Goal: Transaction & Acquisition: Purchase product/service

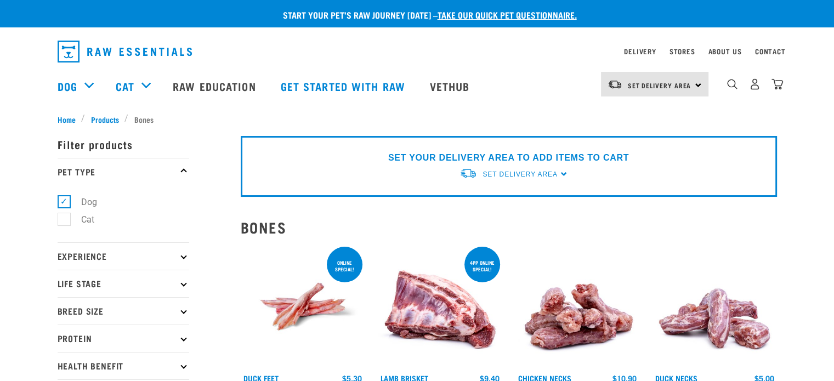
click at [412, 85] on img "dropdown navigation" at bounding box center [615, 85] width 15 height 10
click at [412, 111] on link "[GEOGRAPHIC_DATA]" at bounding box center [653, 115] width 105 height 24
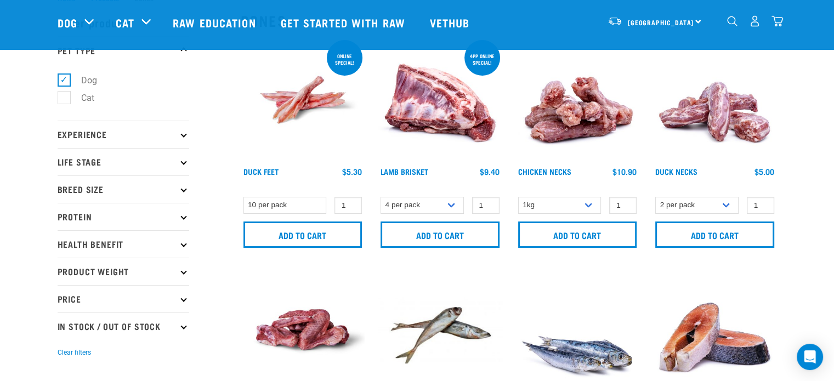
scroll to position [42, 0]
click at [441, 206] on select "4 per pack 1 per pack" at bounding box center [422, 204] width 83 height 17
click at [636, 59] on img at bounding box center [577, 99] width 124 height 124
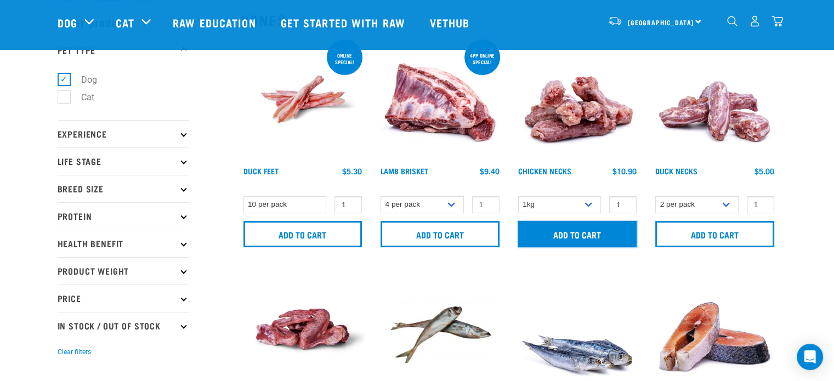
click at [571, 230] on input "Add to cart" at bounding box center [577, 234] width 119 height 26
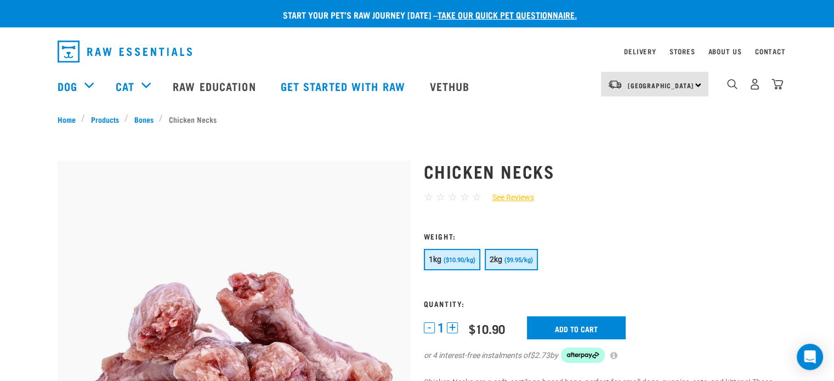
click at [514, 263] on span "($9.95/kg)" at bounding box center [518, 260] width 29 height 7
click at [447, 270] on div "1kg ($10.90/kg) 2kg ($9.95/kg)" at bounding box center [600, 261] width 353 height 24
click at [455, 254] on button "1kg ($10.90/kg)" at bounding box center [452, 259] width 56 height 21
click at [594, 316] on input "Add to cart" at bounding box center [576, 327] width 99 height 23
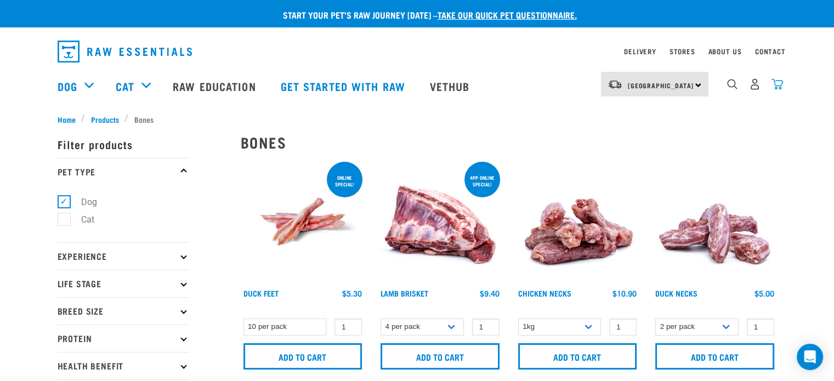
click at [782, 87] on img "dropdown navigation" at bounding box center [778, 84] width 12 height 12
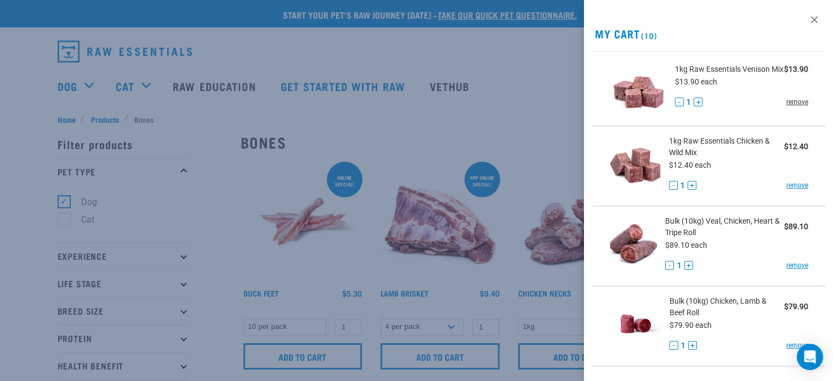
click at [791, 107] on link "remove" at bounding box center [797, 102] width 22 height 10
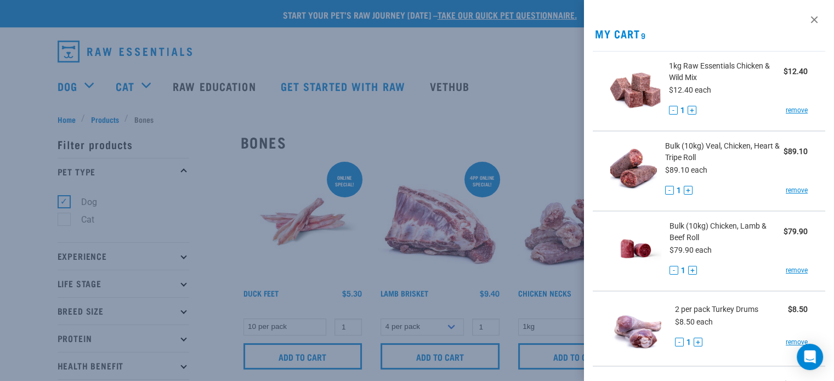
click at [791, 107] on link "remove" at bounding box center [797, 110] width 22 height 10
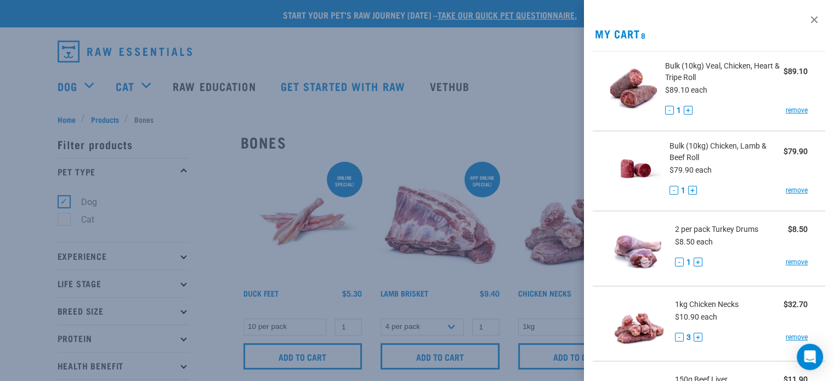
click at [791, 107] on link "remove" at bounding box center [797, 110] width 22 height 10
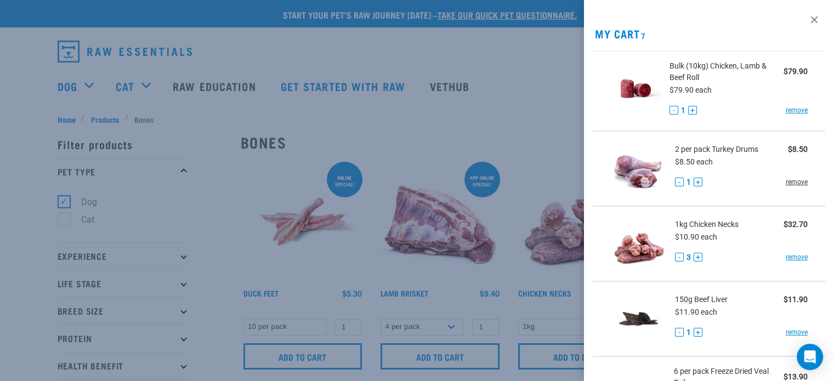
click at [796, 178] on link "remove" at bounding box center [797, 182] width 22 height 10
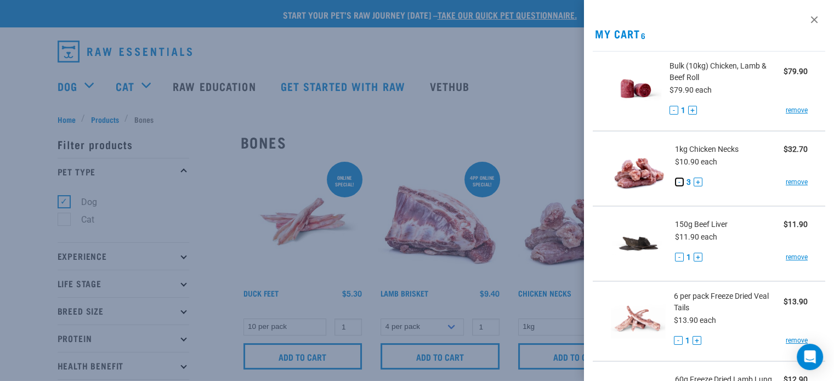
click at [678, 186] on button "-" at bounding box center [679, 182] width 9 height 9
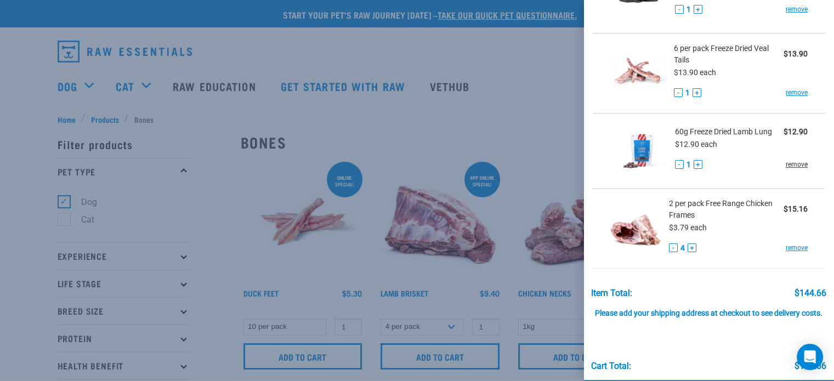
scroll to position [238, 0]
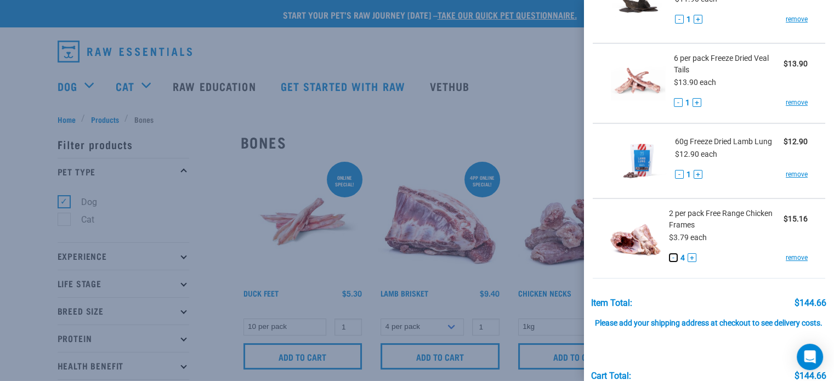
click at [671, 259] on button "-" at bounding box center [673, 257] width 9 height 9
click at [546, 77] on div at bounding box center [417, 190] width 834 height 381
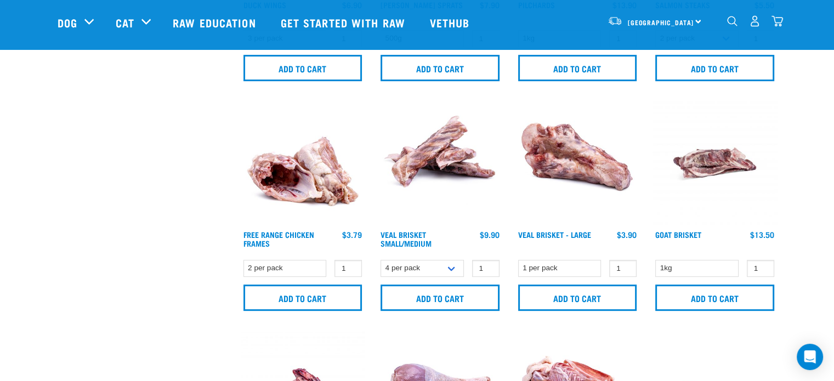
scroll to position [438, 0]
click at [447, 264] on select "4 per pack 8 per pack" at bounding box center [422, 267] width 83 height 17
click at [541, 269] on select "1 per pack" at bounding box center [559, 267] width 83 height 17
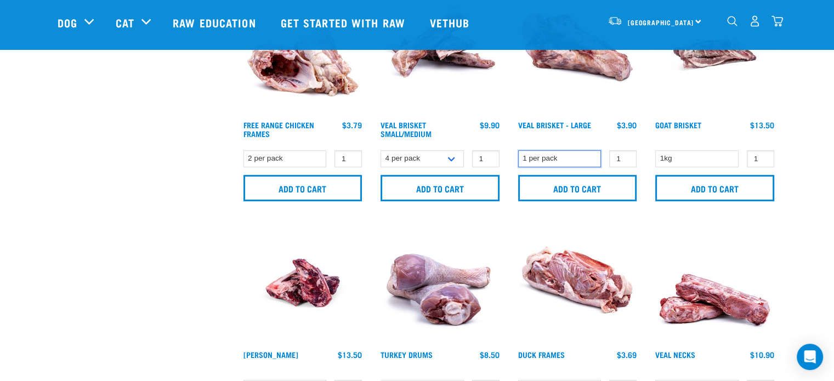
scroll to position [548, 0]
click at [684, 156] on select "1kg" at bounding box center [696, 158] width 83 height 17
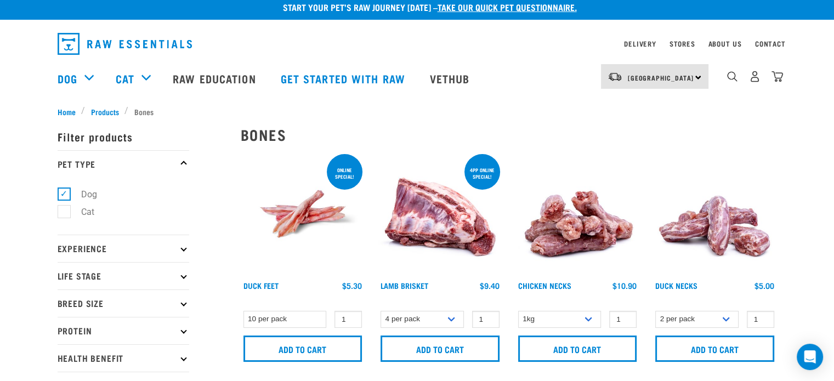
scroll to position [4, 0]
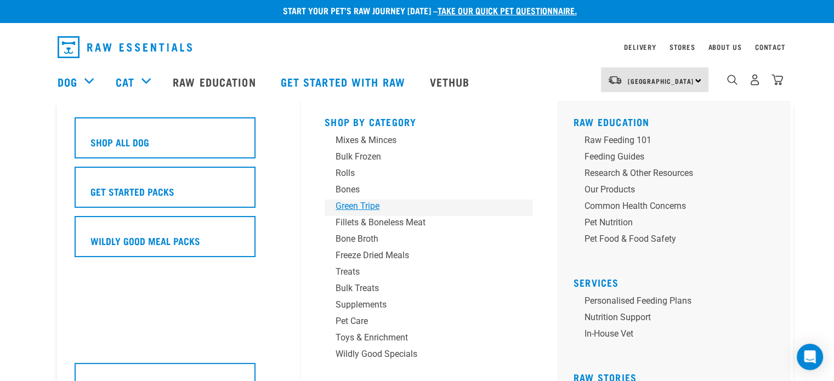
click at [371, 202] on div "Green Tripe" at bounding box center [421, 206] width 171 height 13
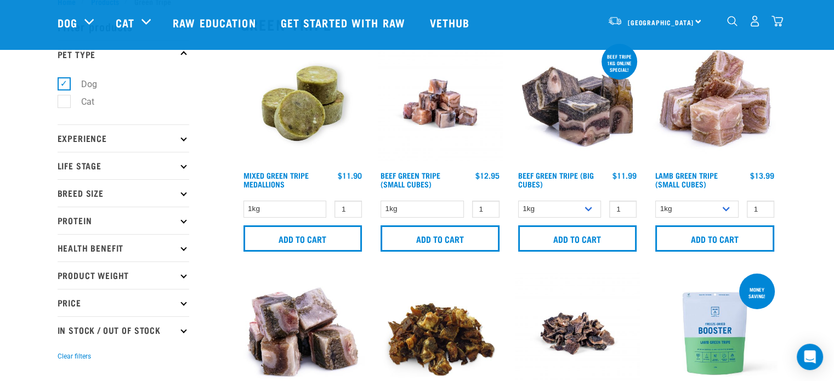
scroll to position [39, 0]
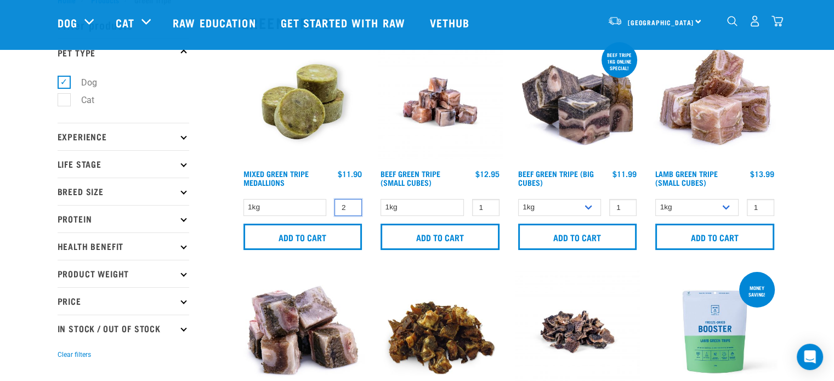
click at [350, 206] on input "2" at bounding box center [347, 207] width 27 height 17
type input "3"
click at [350, 206] on input "3" at bounding box center [347, 207] width 27 height 17
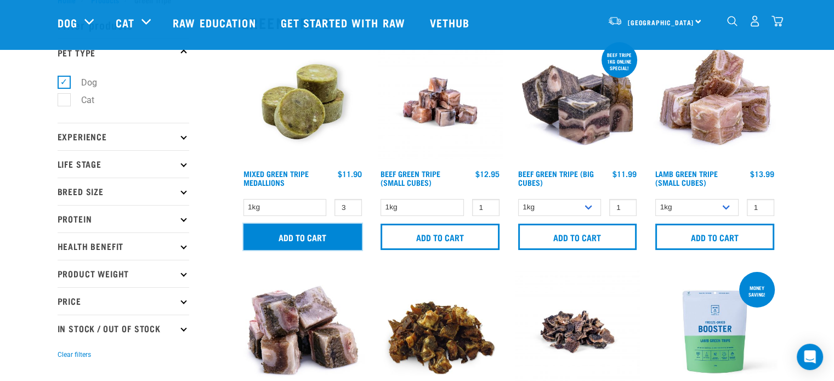
click at [327, 233] on input "Add to cart" at bounding box center [302, 237] width 119 height 26
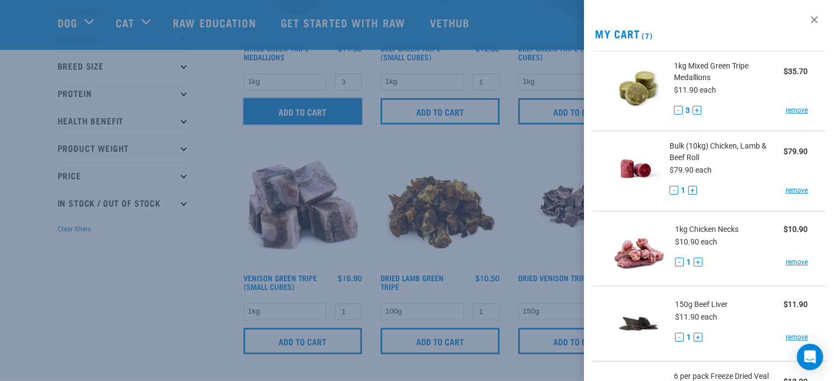
scroll to position [166, 0]
click at [150, 271] on div at bounding box center [417, 190] width 834 height 381
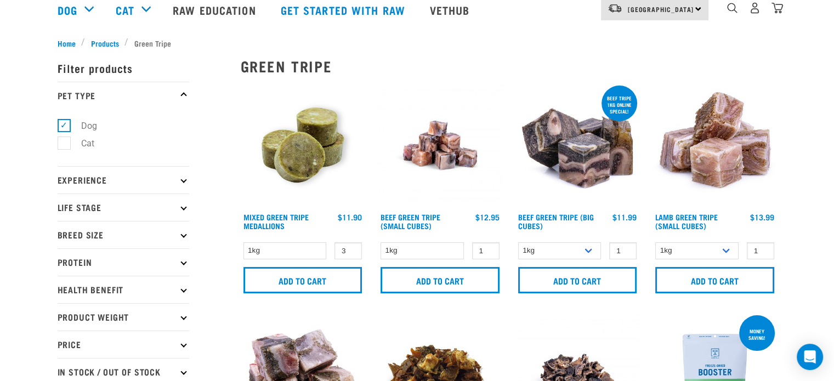
scroll to position [0, 0]
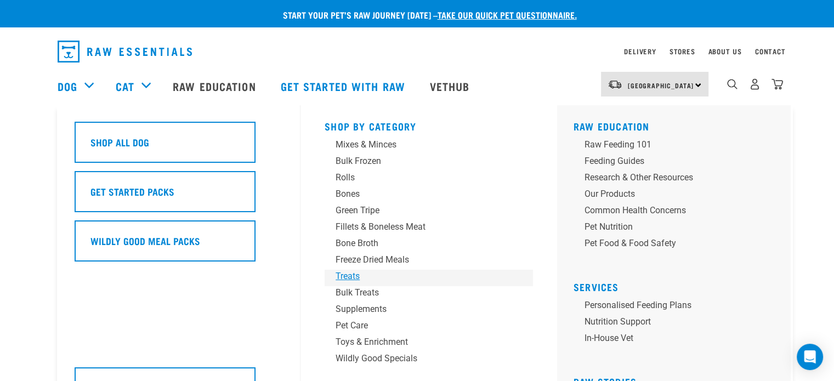
click at [354, 273] on div "Treats" at bounding box center [421, 276] width 171 height 13
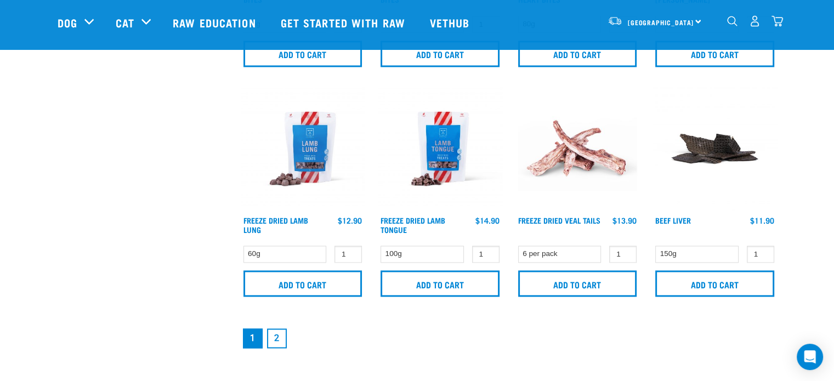
scroll to position [1611, 0]
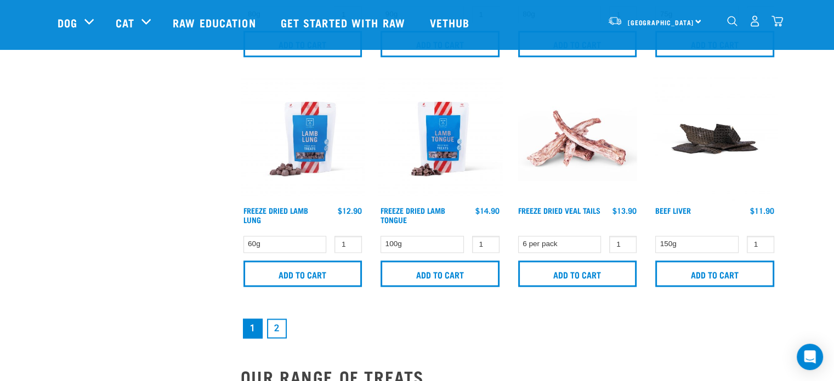
click at [283, 330] on link "2" at bounding box center [277, 329] width 20 height 20
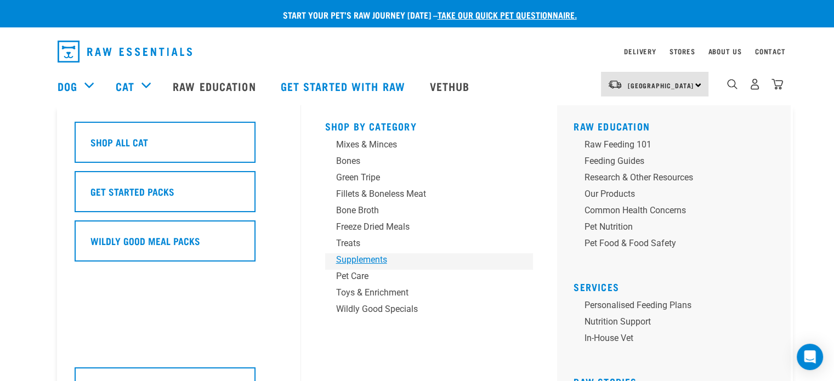
click at [353, 262] on div "Supplements" at bounding box center [421, 259] width 171 height 13
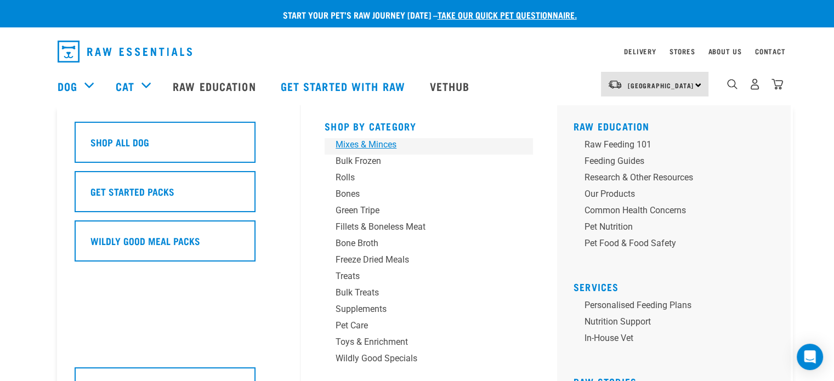
click at [373, 145] on div "Mixes & Minces" at bounding box center [421, 144] width 171 height 13
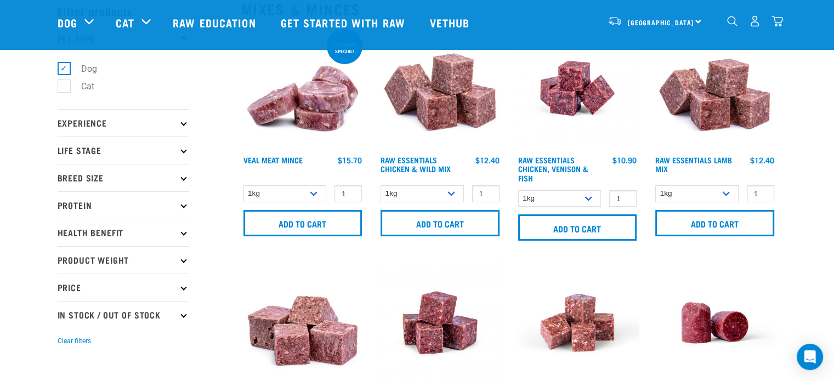
scroll to position [54, 0]
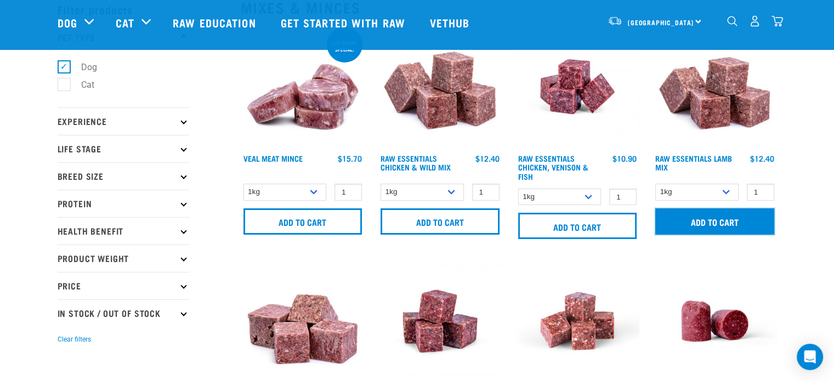
click at [740, 217] on input "Add to cart" at bounding box center [714, 221] width 119 height 26
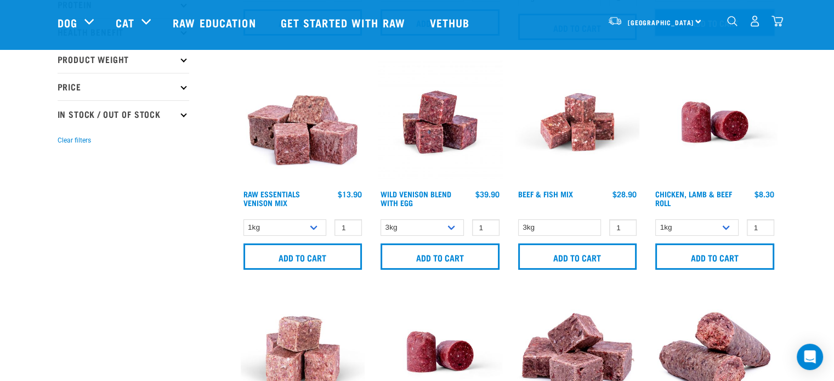
scroll to position [259, 0]
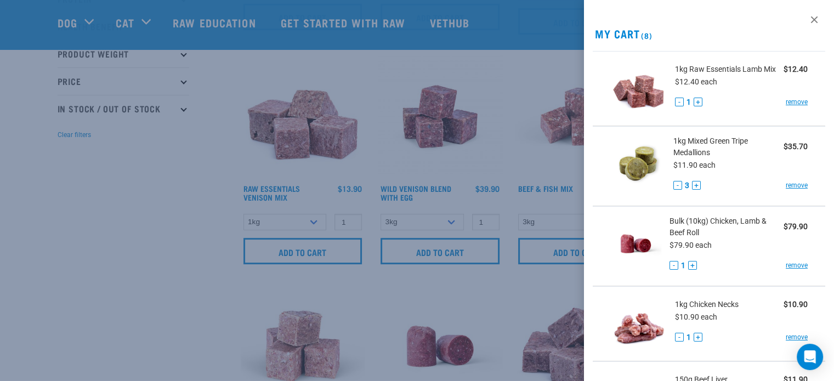
click at [175, 181] on div at bounding box center [417, 190] width 834 height 381
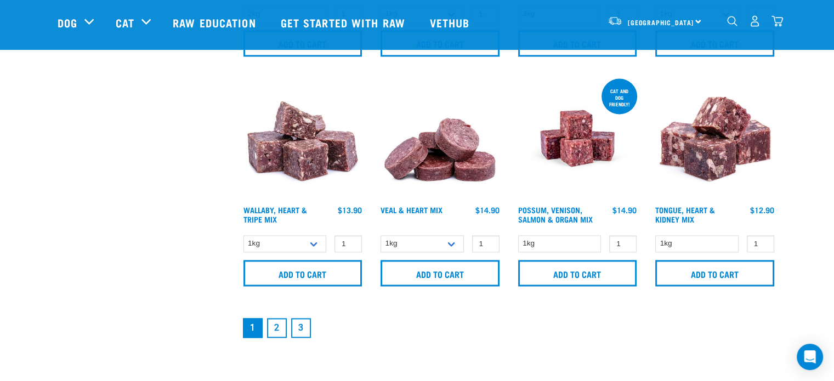
scroll to position [1618, 0]
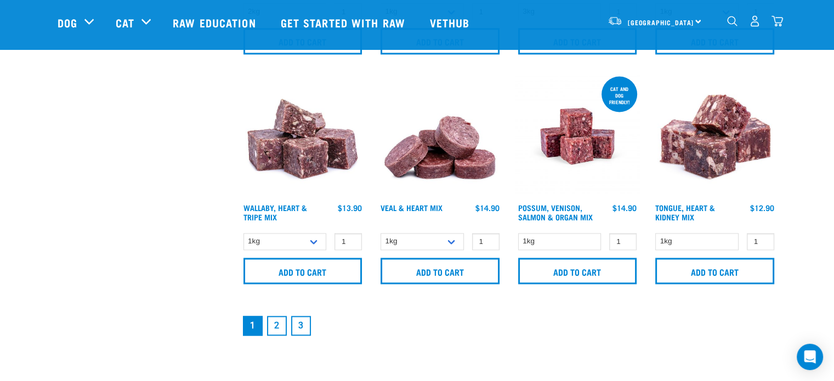
click at [279, 320] on link "2" at bounding box center [277, 326] width 20 height 20
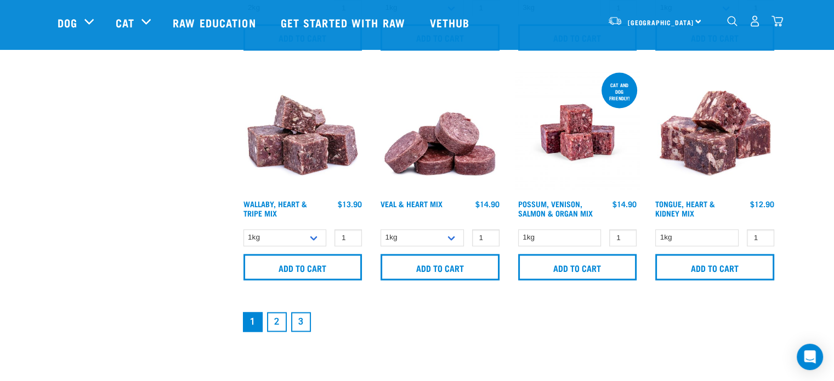
scroll to position [1625, 0]
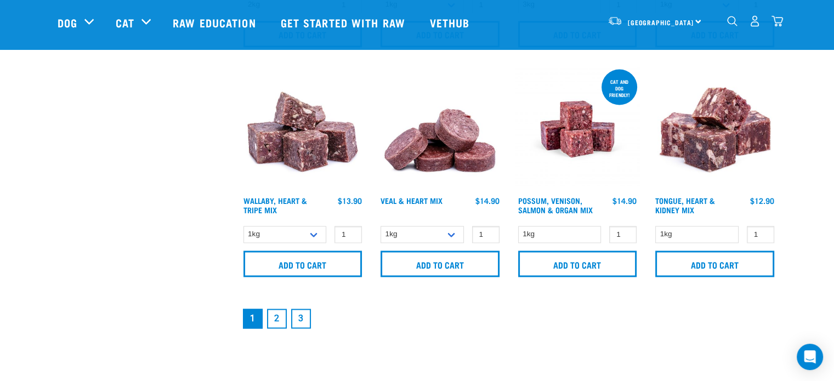
click at [279, 320] on link "2" at bounding box center [277, 319] width 20 height 20
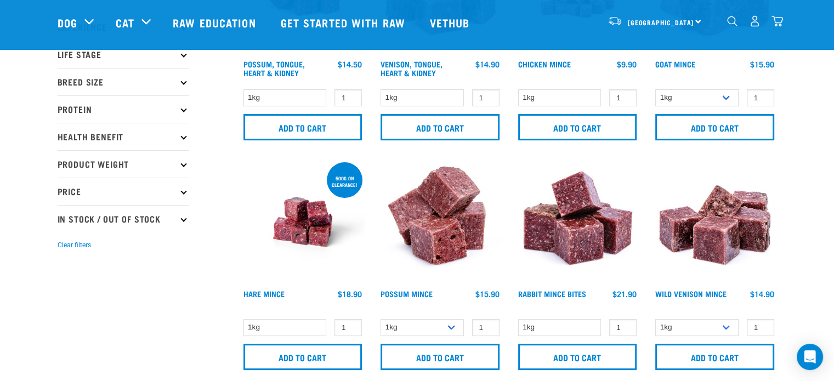
scroll to position [151, 0]
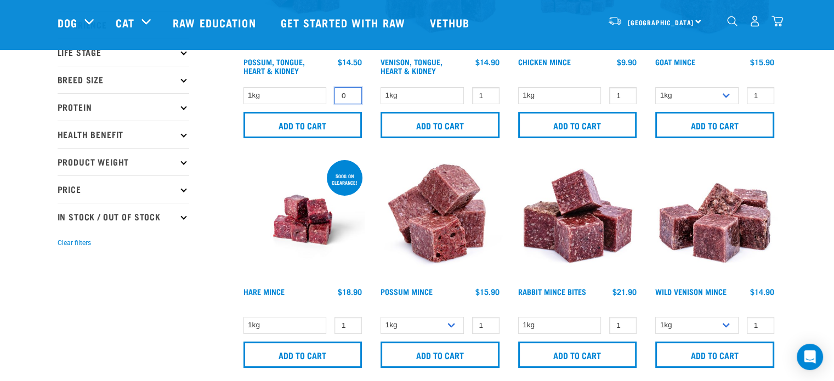
click at [350, 98] on input "0" at bounding box center [347, 95] width 27 height 17
click at [349, 92] on input "1" at bounding box center [347, 95] width 27 height 17
click at [349, 92] on input "2" at bounding box center [347, 95] width 27 height 17
type input "3"
click at [349, 92] on input "3" at bounding box center [347, 95] width 27 height 17
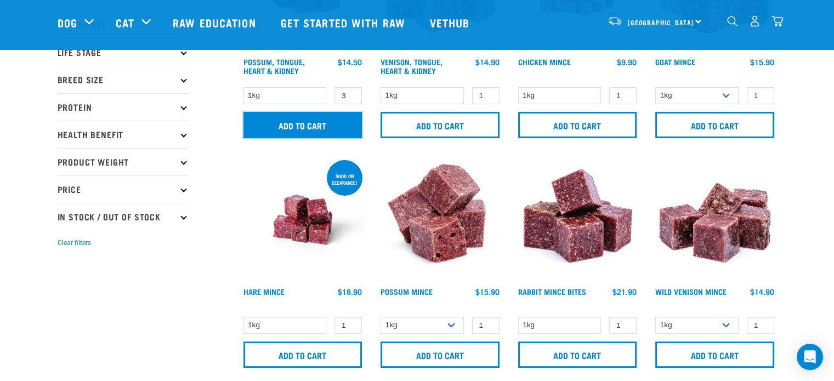
click at [337, 121] on input "Add to cart" at bounding box center [302, 125] width 119 height 26
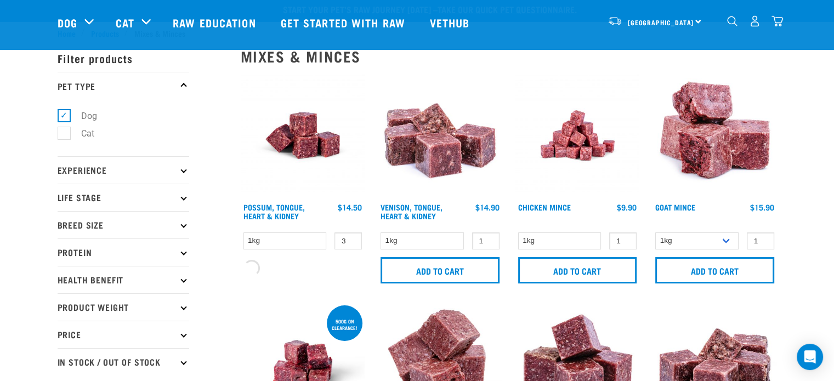
scroll to position [0, 0]
